Goal: Information Seeking & Learning: Learn about a topic

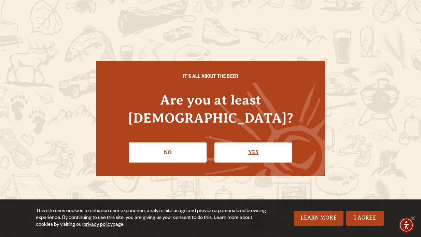
click at [248, 142] on link "Yes" at bounding box center [253, 152] width 78 height 20
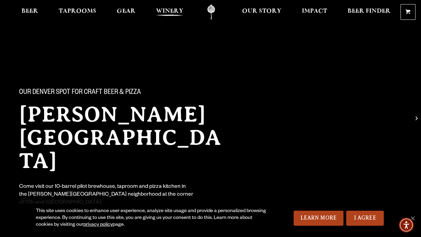
click at [181, 12] on span "Winery" at bounding box center [169, 11] width 27 height 5
click at [80, 14] on span "Taprooms" at bounding box center [78, 11] width 38 height 5
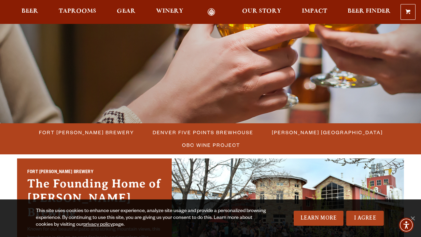
scroll to position [100, 0]
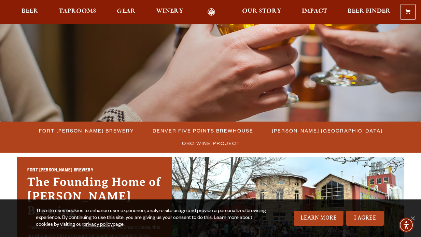
click at [272, 133] on span "[PERSON_NAME] [GEOGRAPHIC_DATA]" at bounding box center [327, 131] width 111 height 10
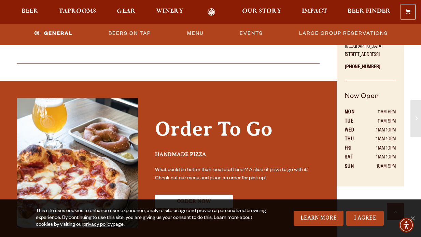
scroll to position [302, 0]
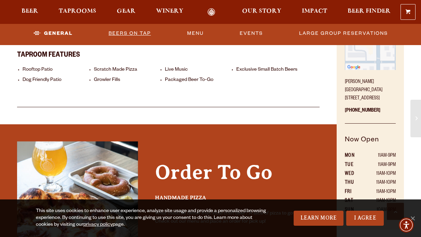
click at [123, 36] on link "Beers On Tap" at bounding box center [130, 34] width 48 height 16
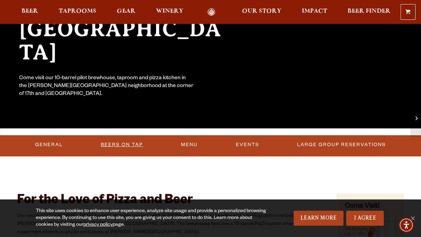
scroll to position [118, 0]
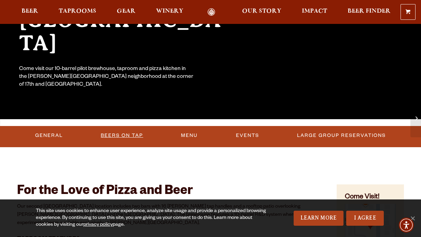
click at [126, 137] on link "Beers On Tap" at bounding box center [122, 136] width 48 height 16
click at [371, 222] on link "I Agree" at bounding box center [365, 218] width 38 height 15
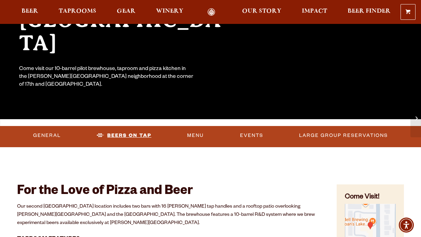
click at [140, 136] on link "Beers On Tap" at bounding box center [124, 136] width 60 height 16
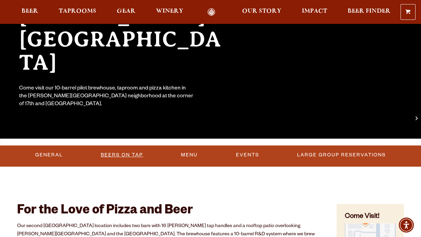
scroll to position [99, 0]
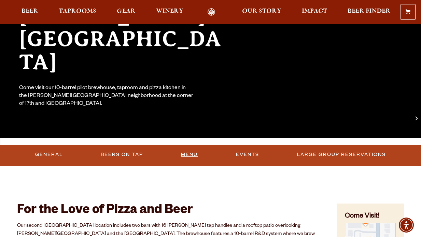
click at [182, 153] on link "Menu" at bounding box center [189, 155] width 22 height 16
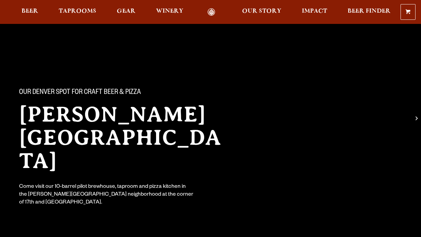
scroll to position [99, 0]
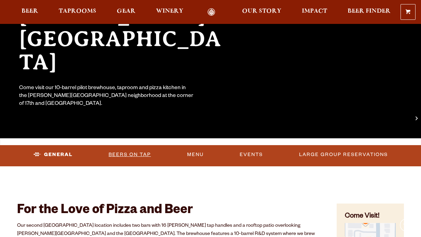
click at [120, 147] on link "Beers On Tap" at bounding box center [130, 155] width 48 height 16
click at [120, 155] on link "Beers On Tap" at bounding box center [124, 155] width 60 height 16
click at [80, 10] on span "Taprooms" at bounding box center [78, 11] width 38 height 5
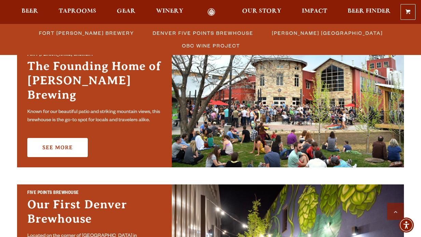
scroll to position [218, 0]
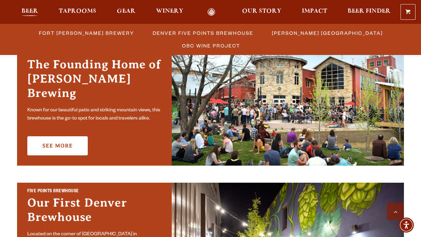
click at [30, 12] on span "Beer" at bounding box center [30, 11] width 17 height 5
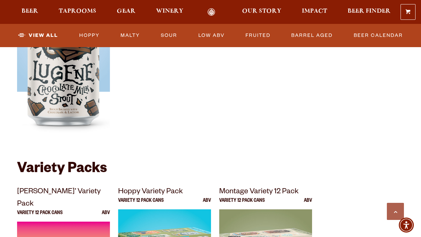
scroll to position [1185, 0]
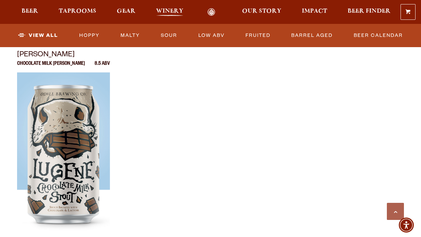
click at [167, 10] on span "Winery" at bounding box center [169, 11] width 27 height 5
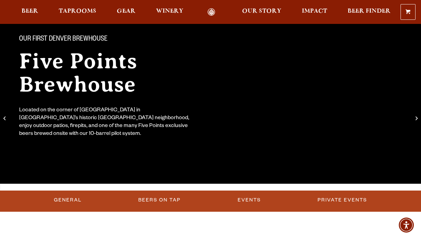
scroll to position [61, 0]
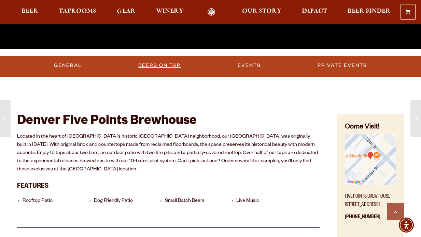
click at [170, 66] on link "Beers on Tap" at bounding box center [159, 66] width 48 height 16
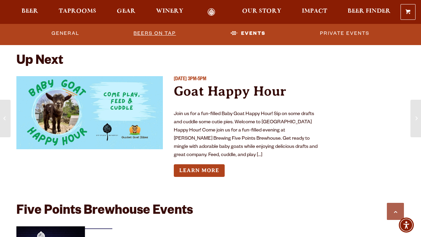
scroll to position [1725, 0]
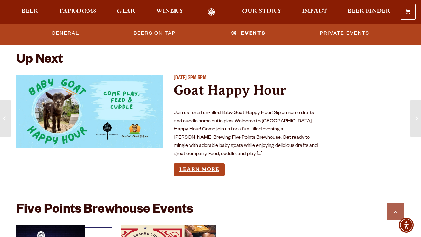
click at [198, 171] on link "Learn More" at bounding box center [199, 169] width 51 height 13
